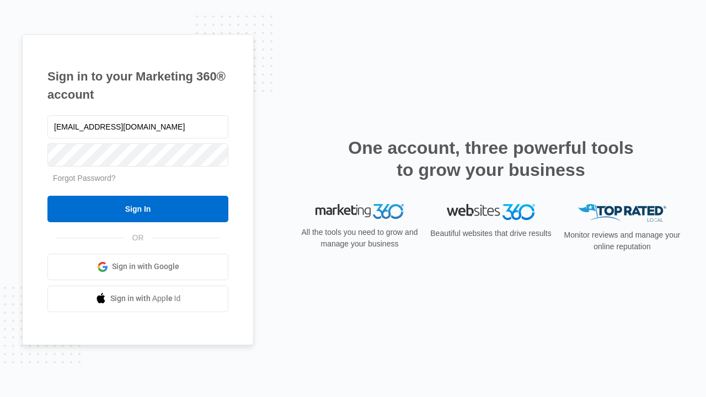
type input "[EMAIL_ADDRESS][DOMAIN_NAME]"
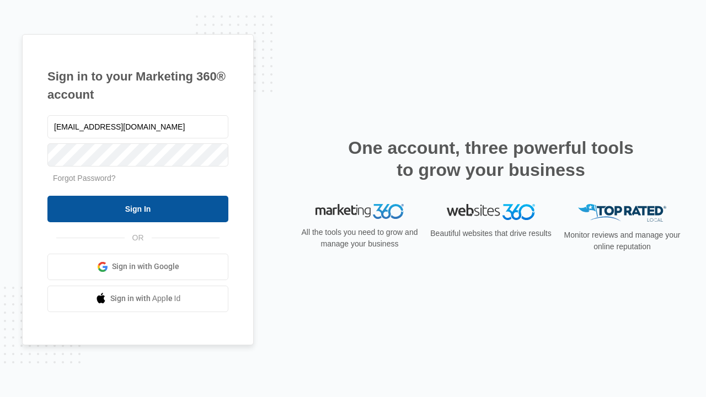
click at [138, 209] on input "Sign In" at bounding box center [137, 209] width 181 height 26
